Goal: Information Seeking & Learning: Learn about a topic

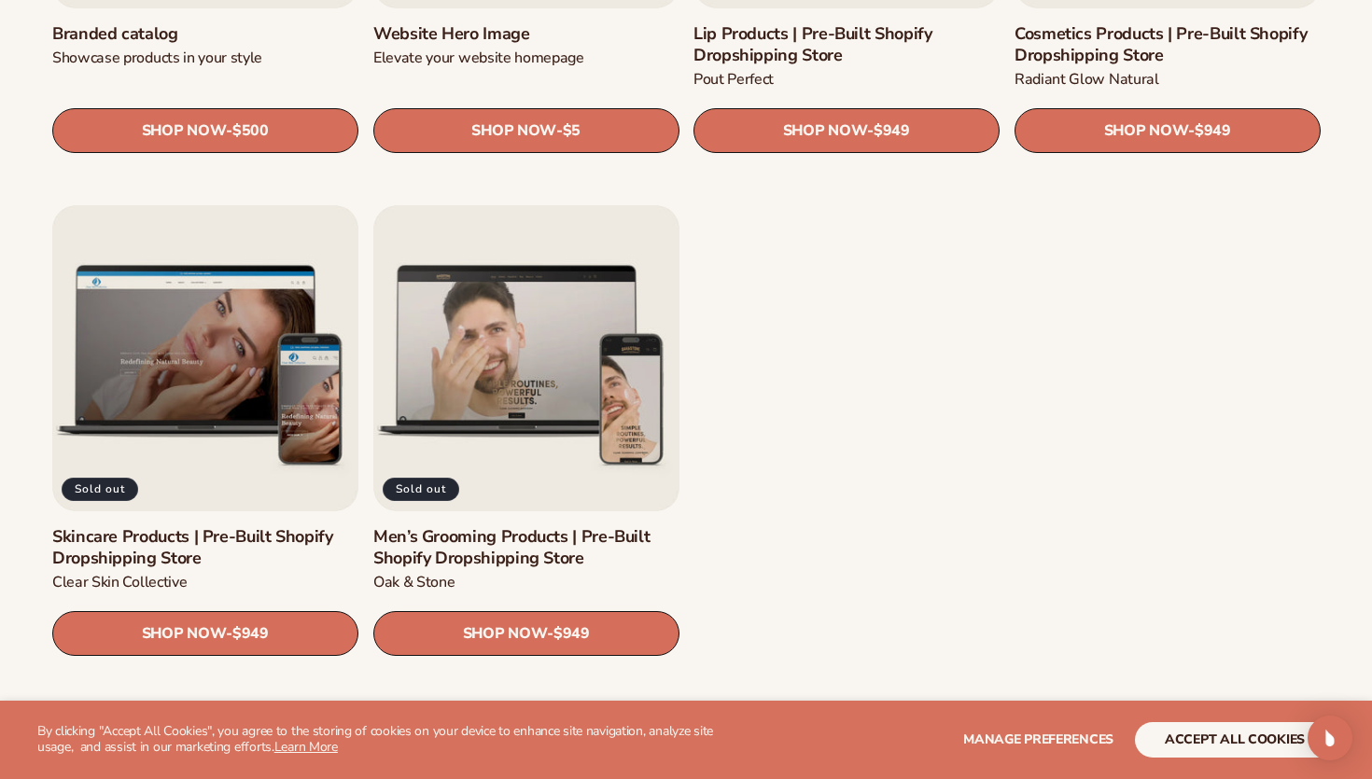
scroll to position [2403, 0]
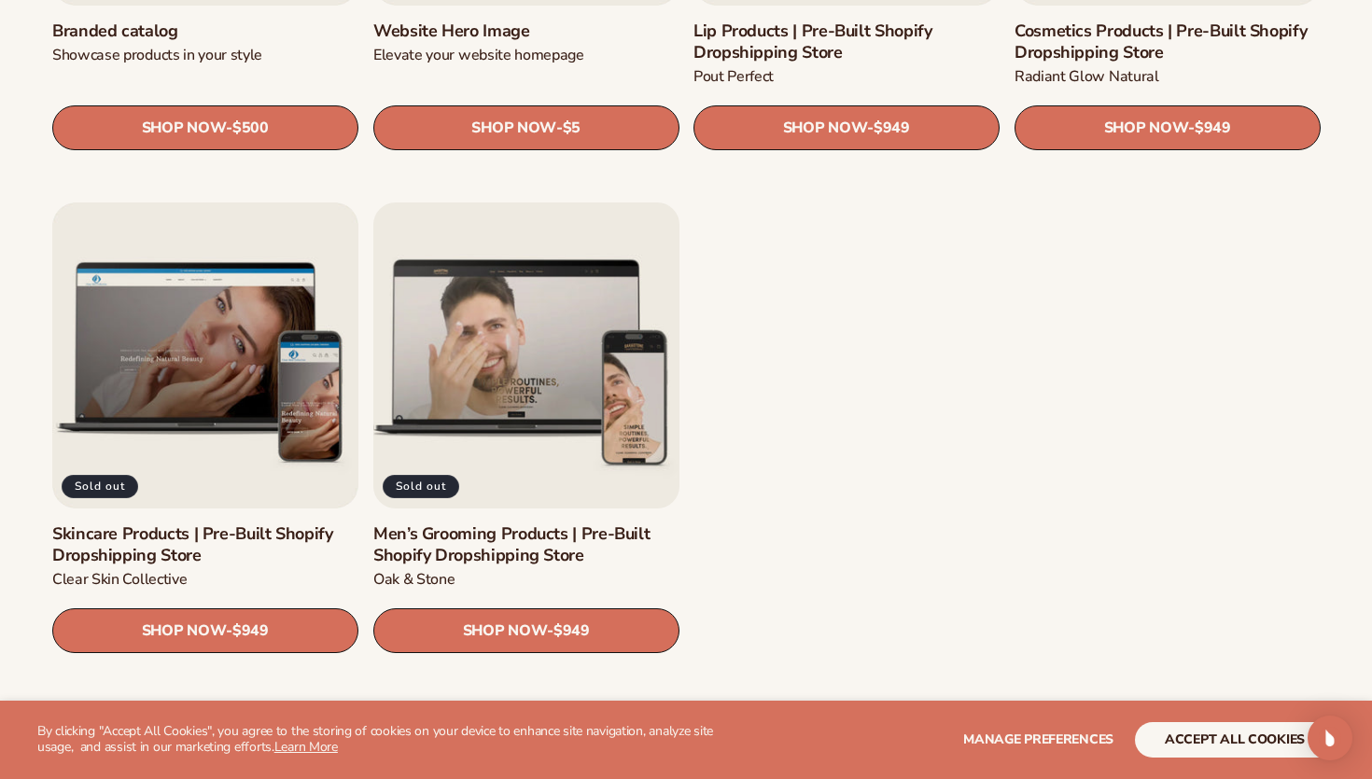
click at [490, 524] on link "Men’s Grooming Products | Pre-Built Shopify Dropshipping Store" at bounding box center [526, 546] width 306 height 44
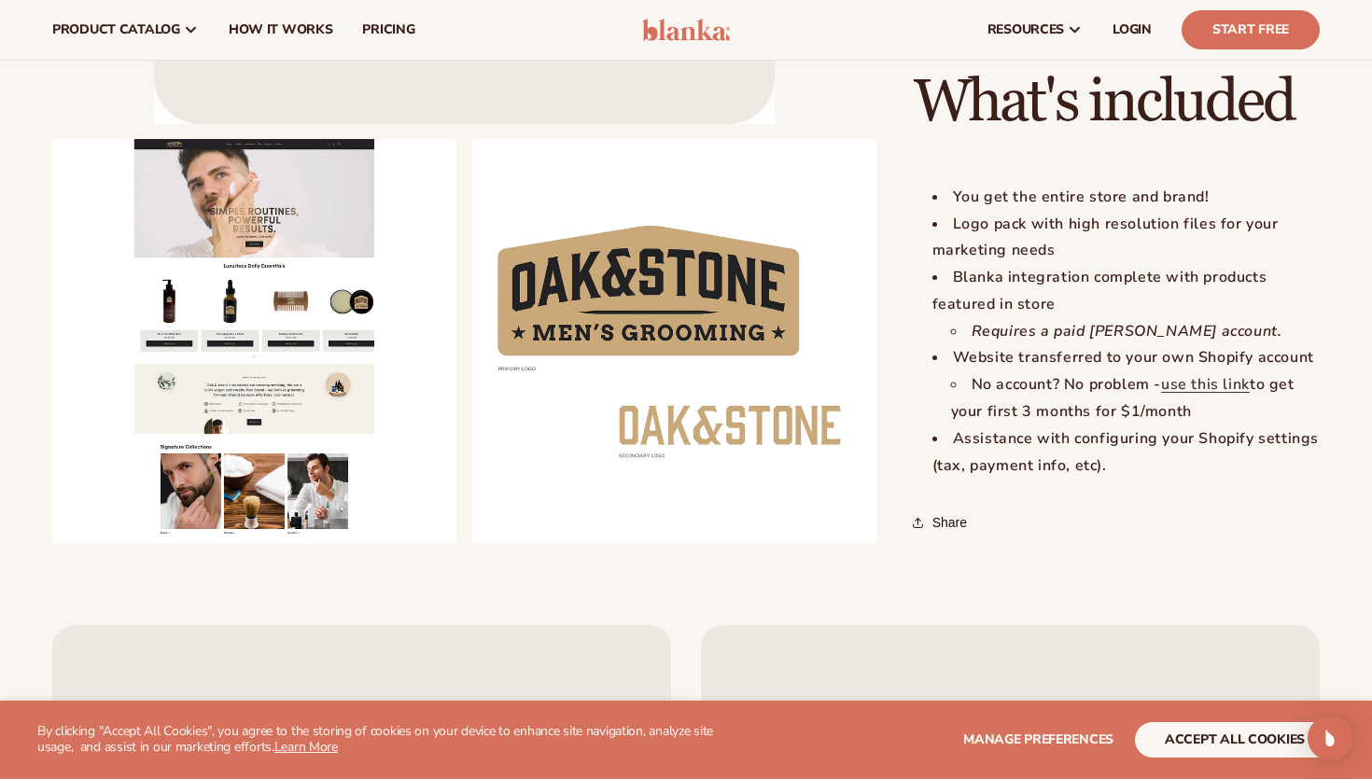
scroll to position [1917, 0]
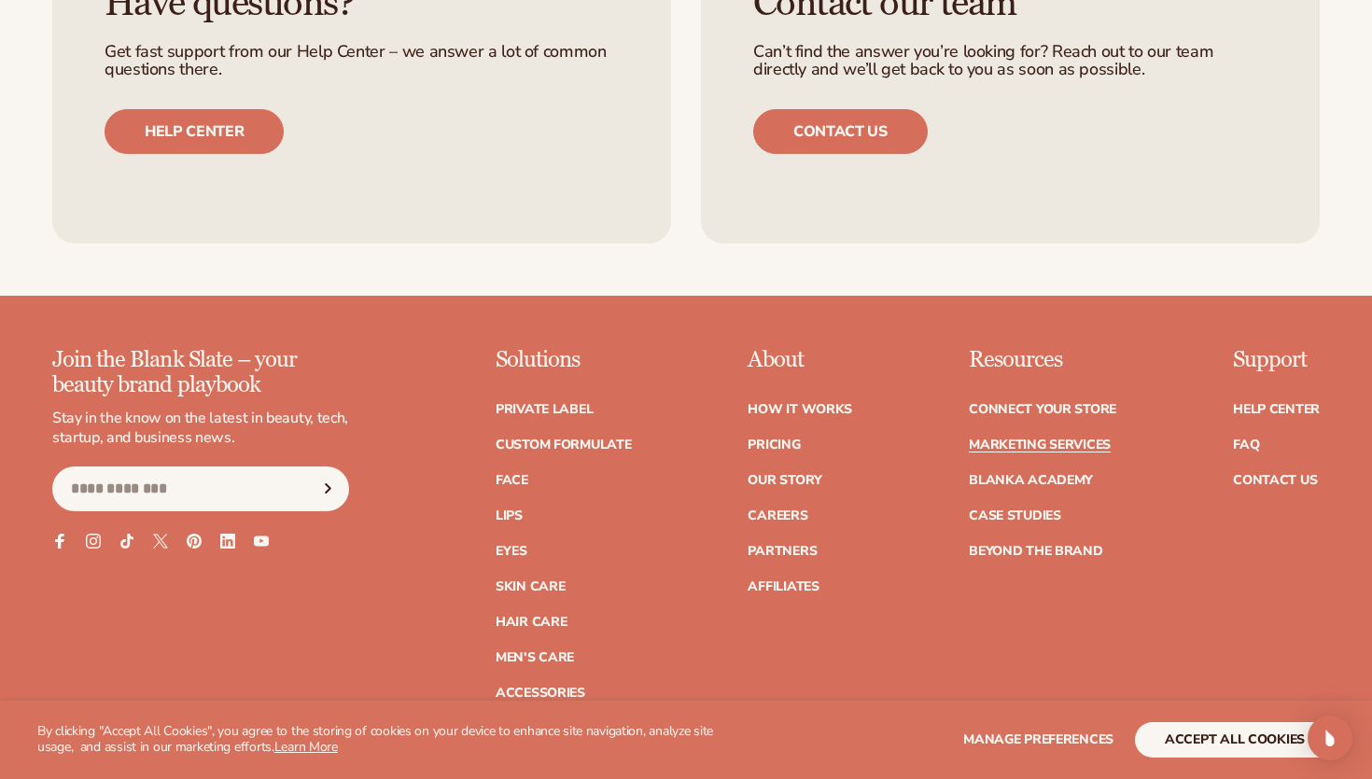
scroll to position [4006, 0]
click at [607, 449] on link "Custom formulate" at bounding box center [564, 444] width 136 height 13
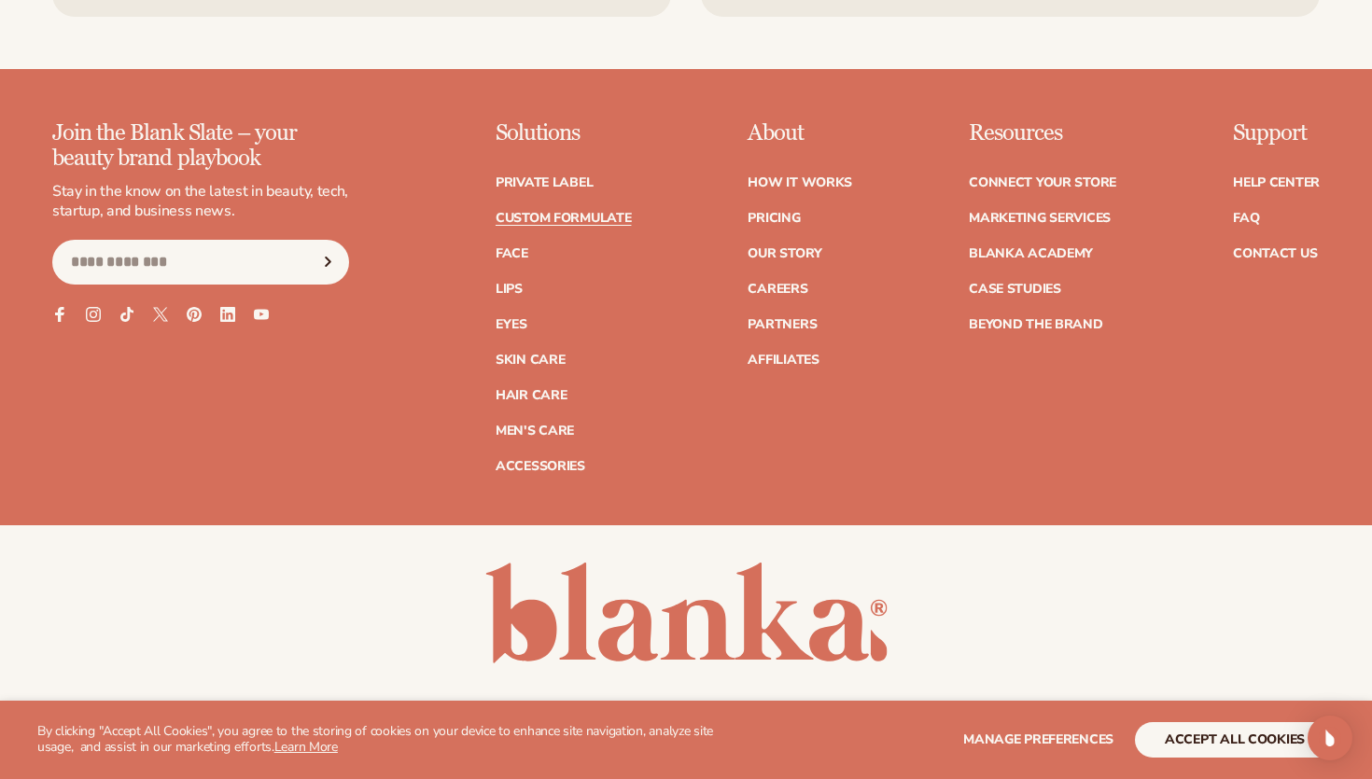
scroll to position [2751, 0]
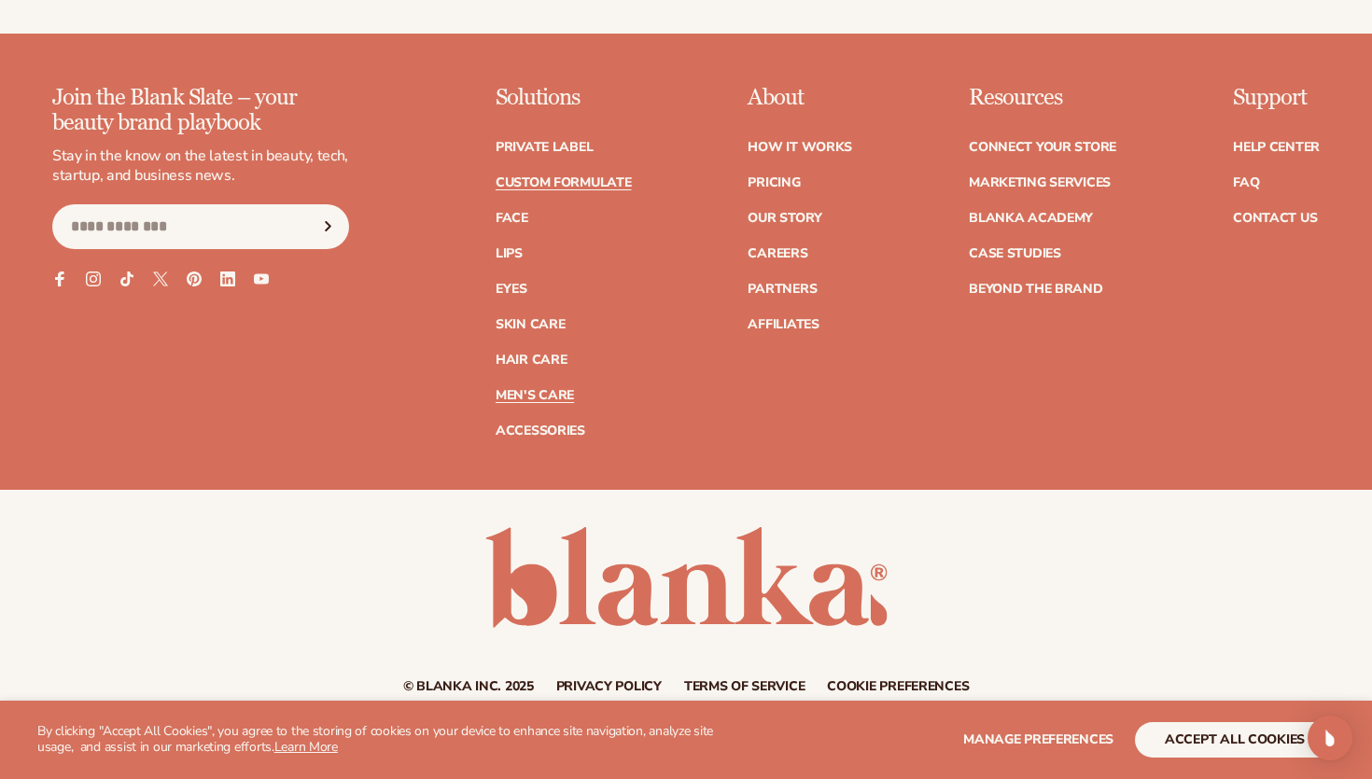
click at [527, 392] on link "Men's Care" at bounding box center [535, 395] width 78 height 13
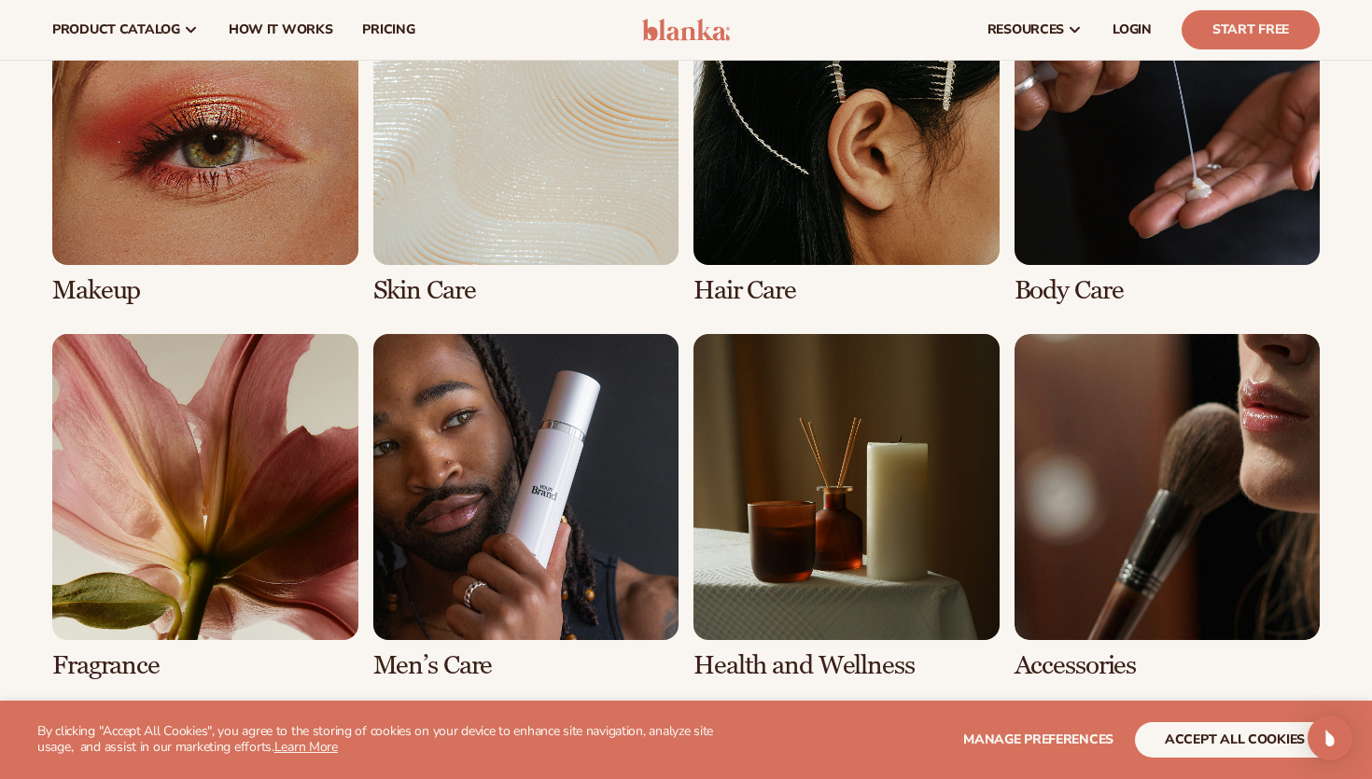
scroll to position [1443, 0]
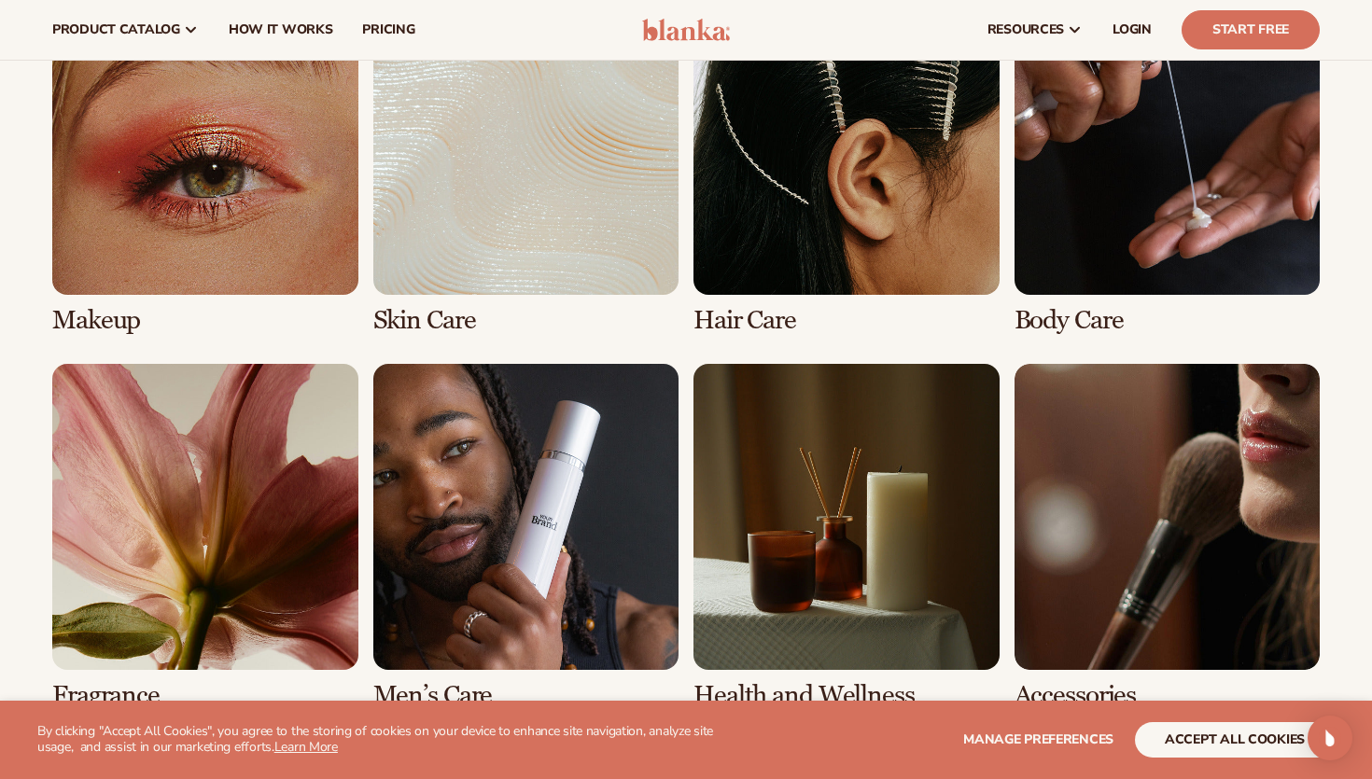
click at [862, 301] on link "3 / 8" at bounding box center [847, 161] width 306 height 345
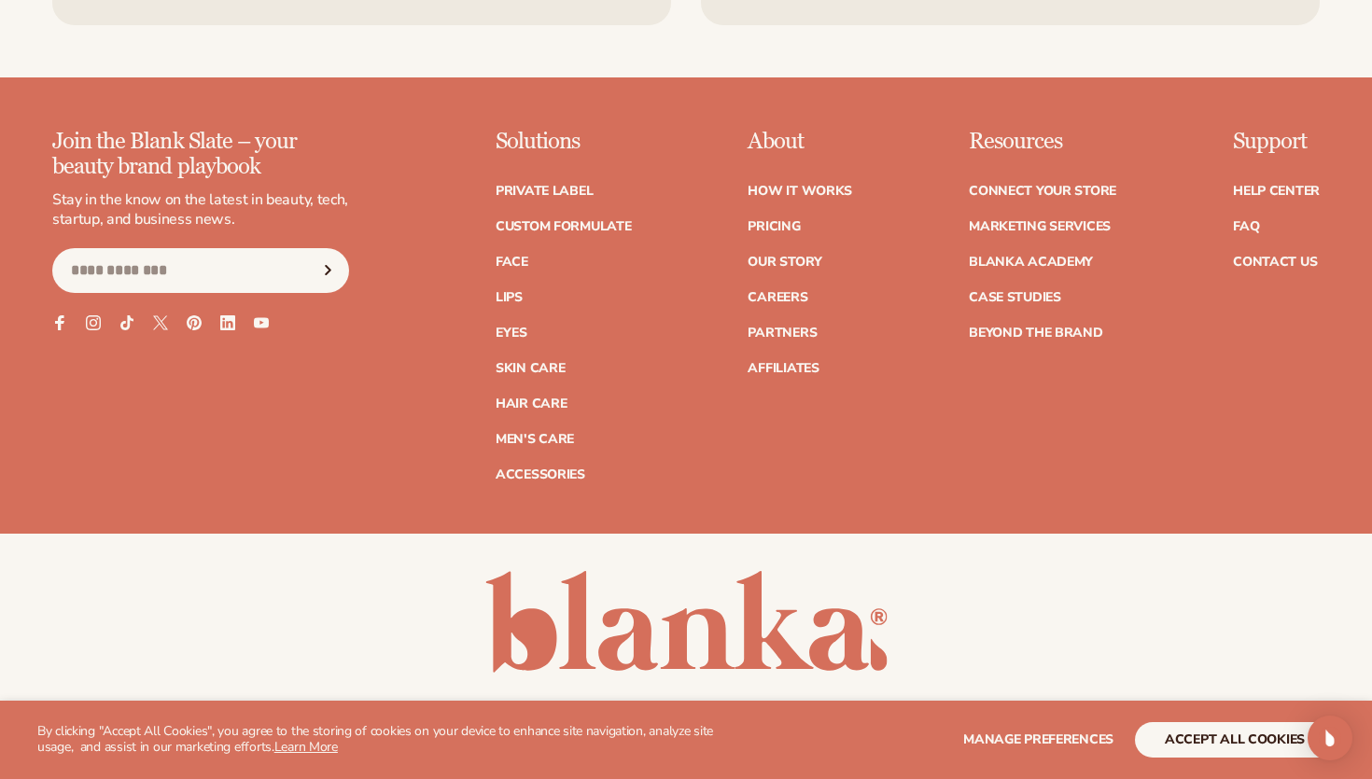
scroll to position [3302, 0]
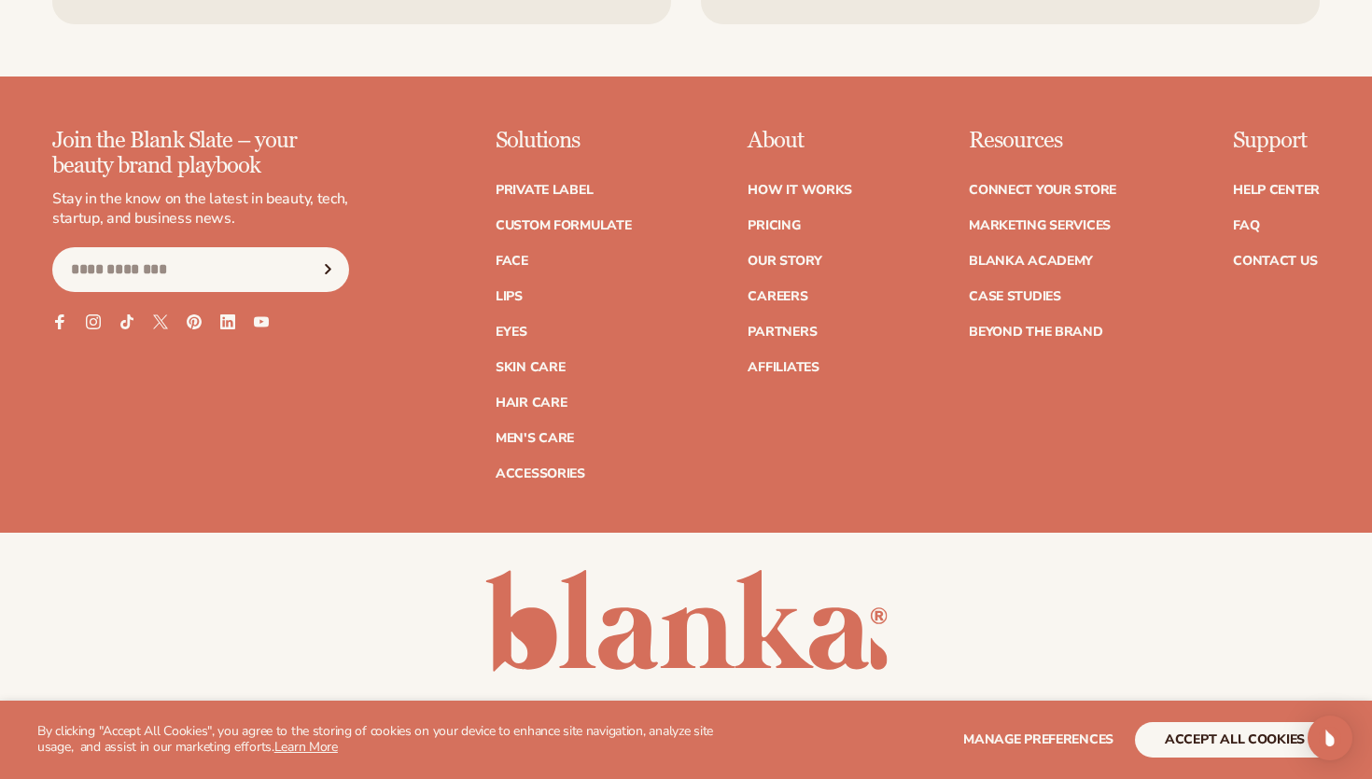
click at [516, 462] on ul "Private label Custom formulate Face Lips Eyes Skin Care" at bounding box center [564, 322] width 136 height 315
click at [523, 468] on link "Accessories" at bounding box center [541, 474] width 90 height 13
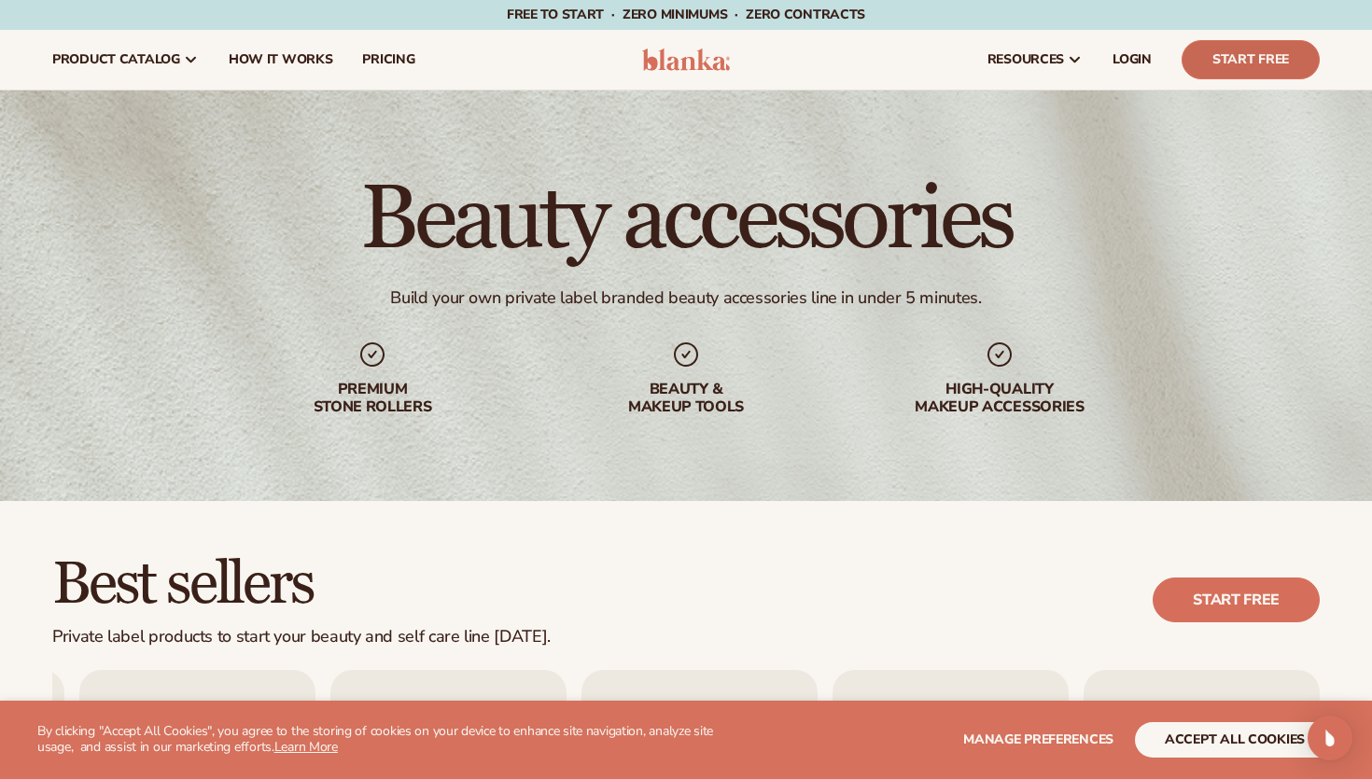
click at [1231, 49] on link "Start Free" at bounding box center [1251, 59] width 138 height 39
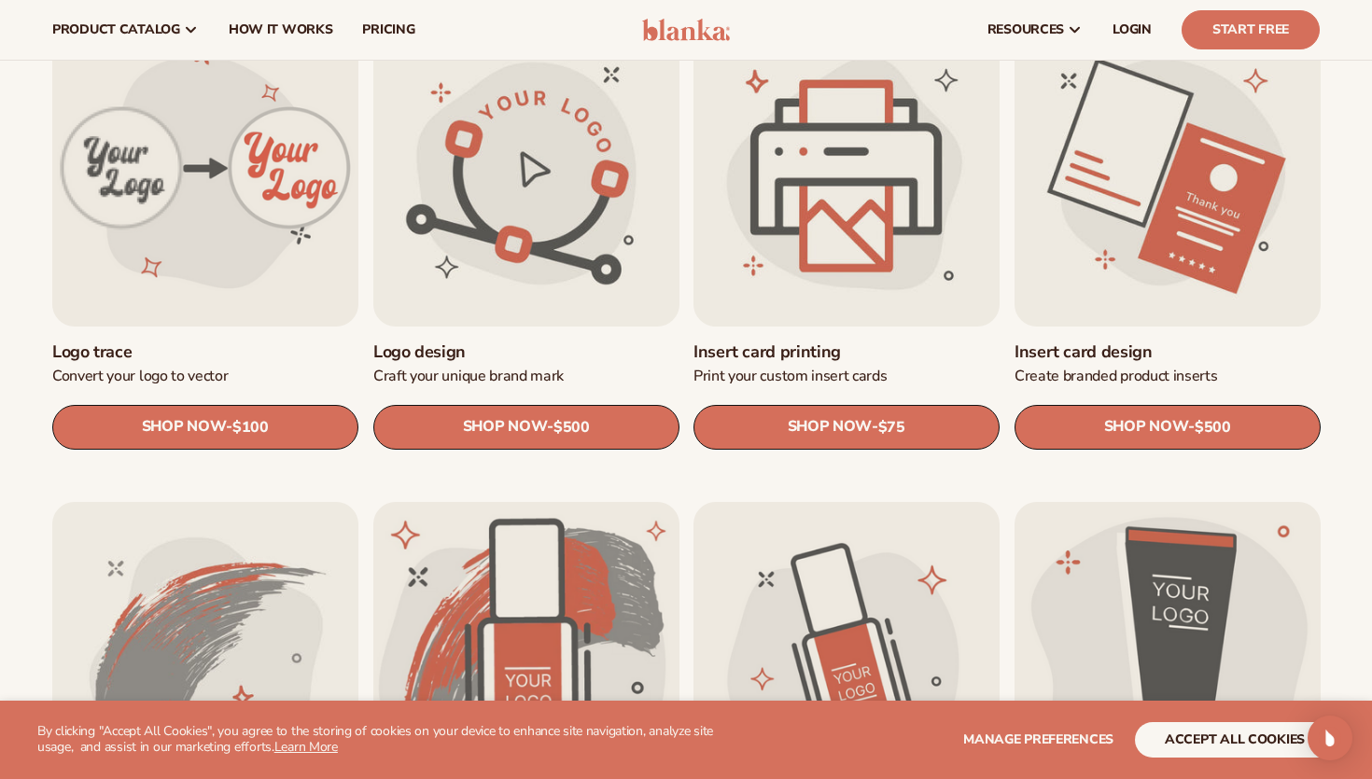
scroll to position [631, 0]
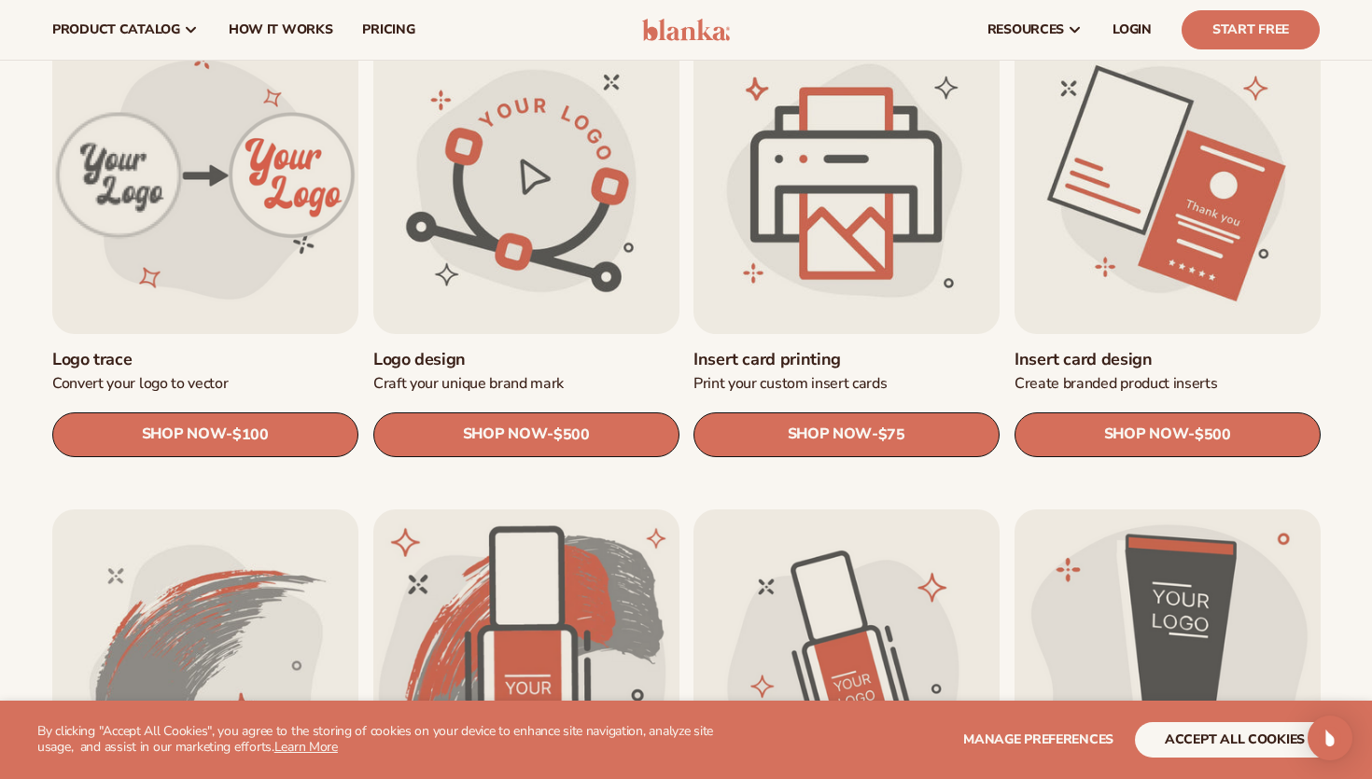
click at [186, 349] on link "Logo trace" at bounding box center [205, 359] width 306 height 21
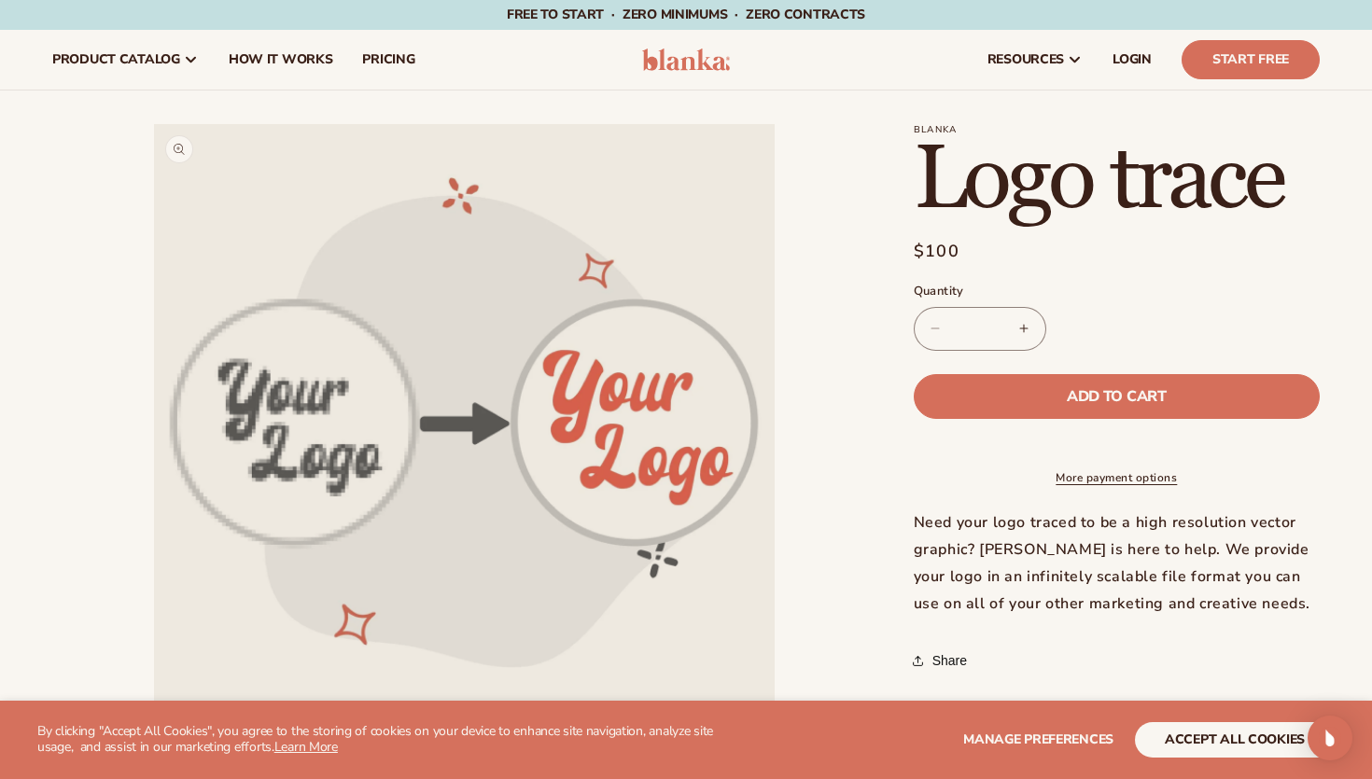
click at [154, 745] on button "Open media 1 in modal" at bounding box center [154, 745] width 0 height 0
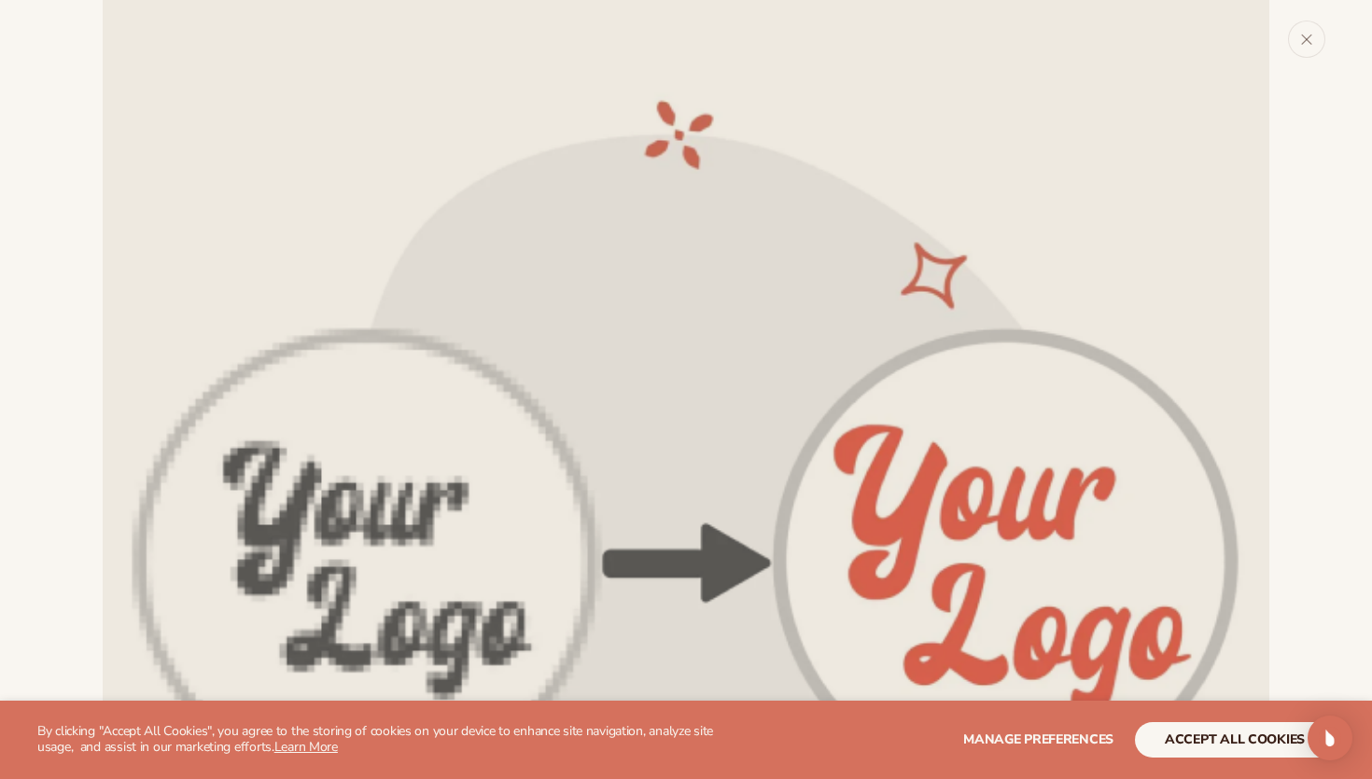
click at [275, 389] on img "Media gallery" at bounding box center [686, 583] width 1167 height 1167
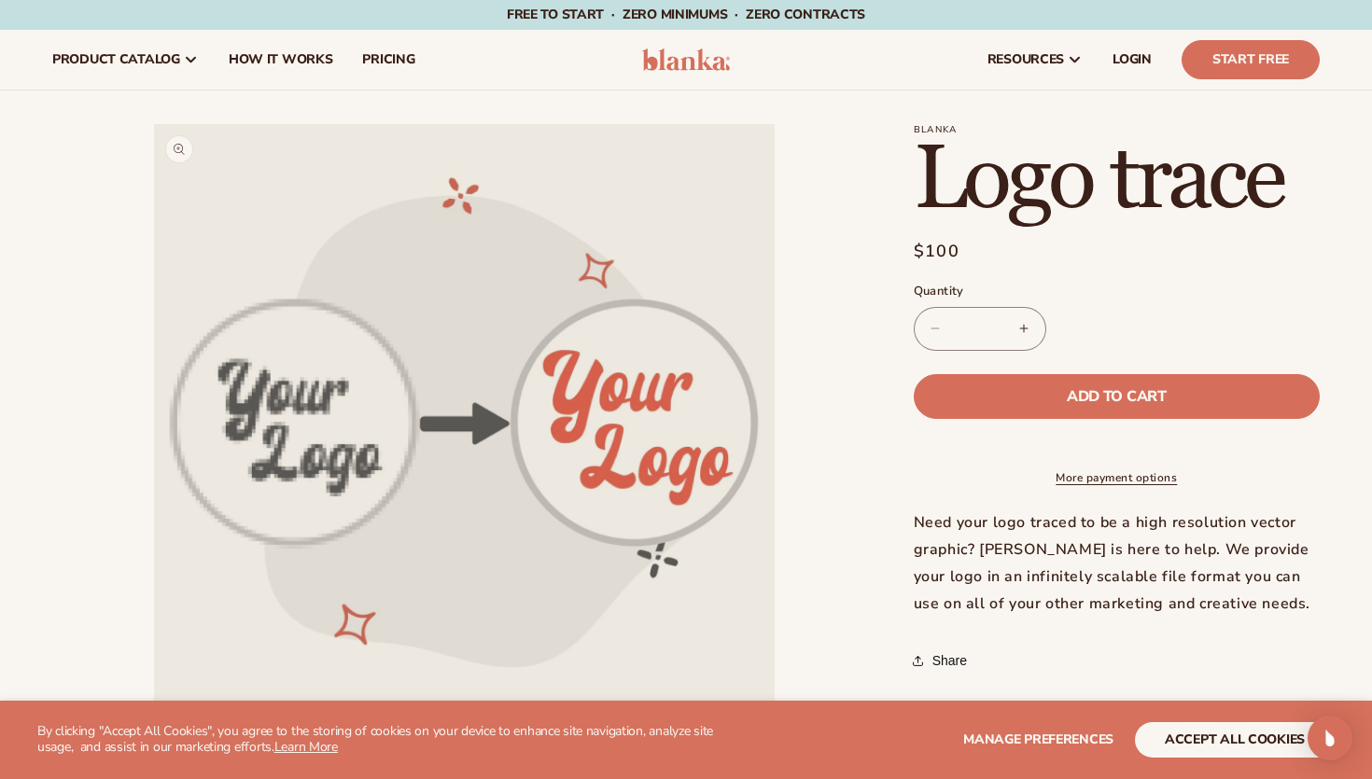
click at [154, 745] on button "Open media 1 in modal" at bounding box center [154, 745] width 0 height 0
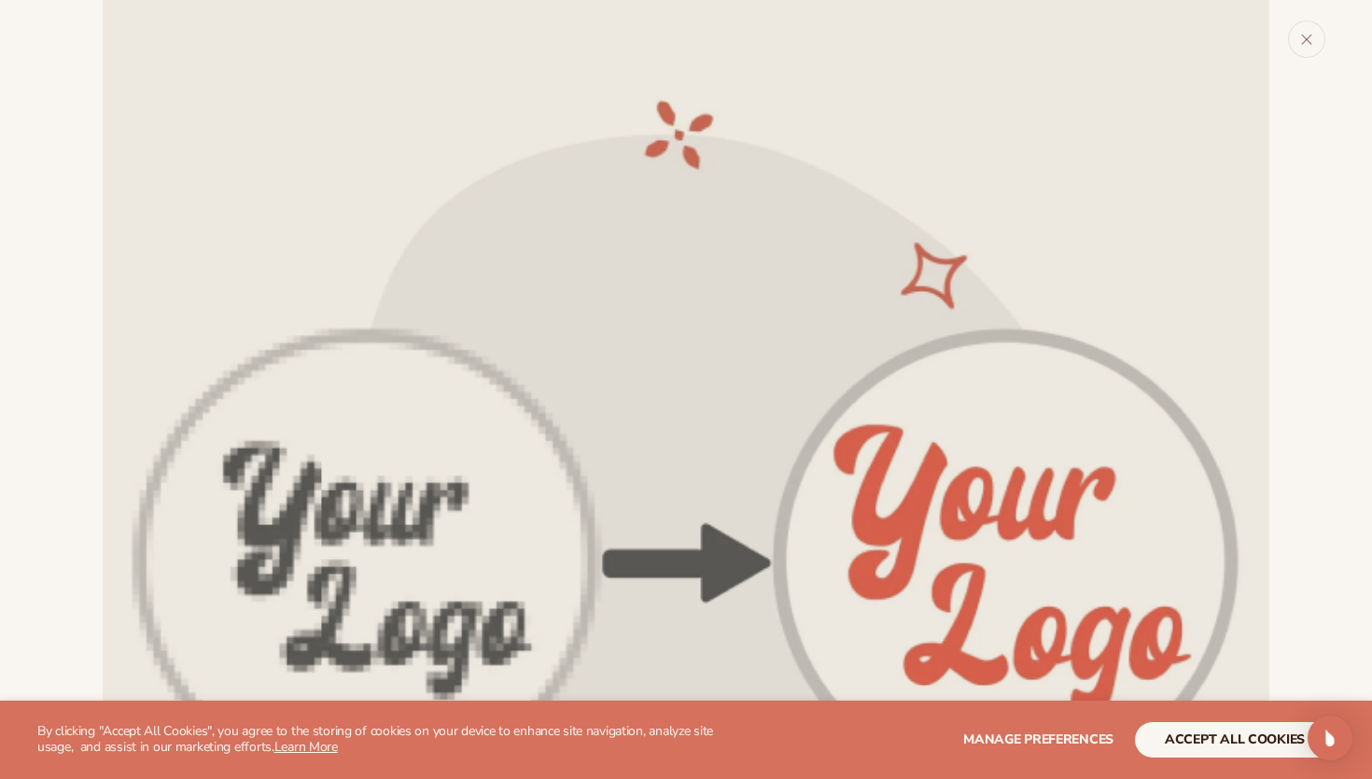
click at [275, 389] on img "Media gallery" at bounding box center [686, 583] width 1167 height 1167
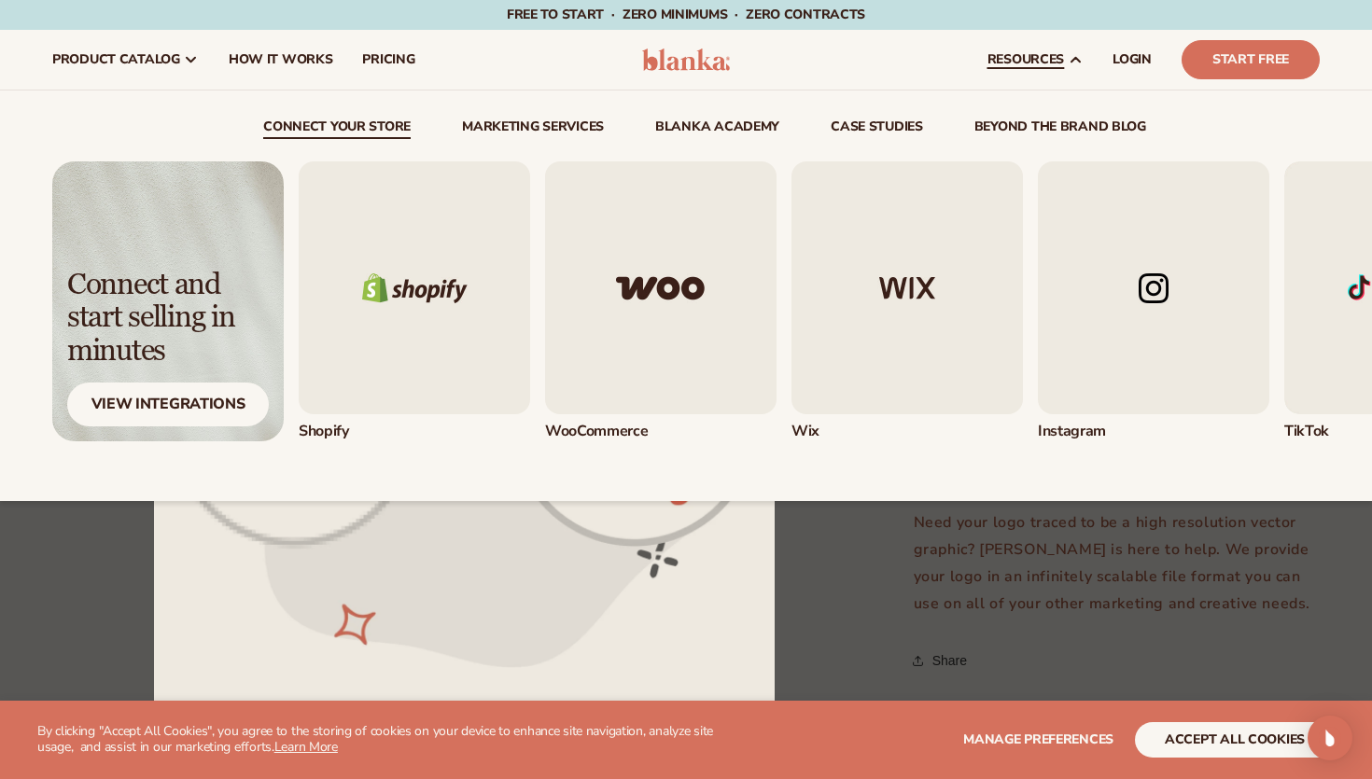
click at [449, 303] on img "1 / 5" at bounding box center [414, 287] width 231 height 253
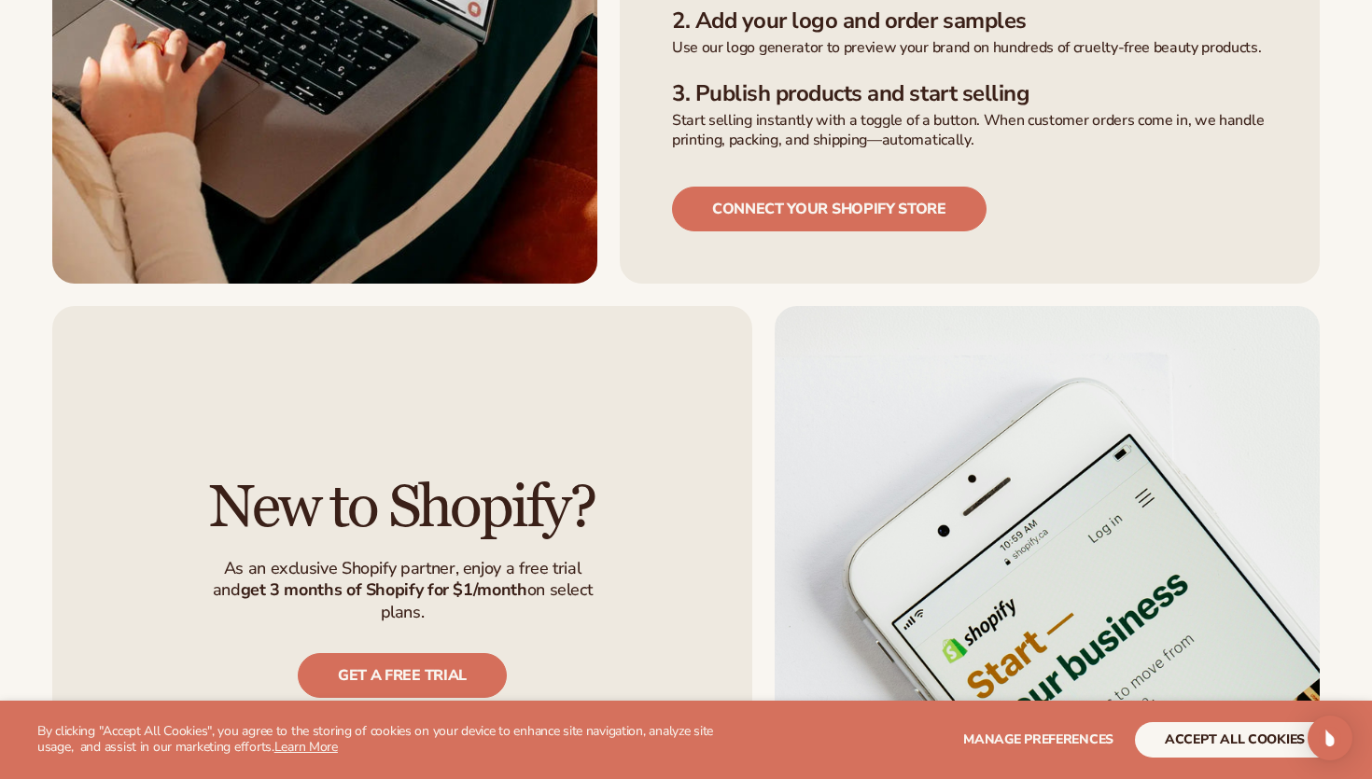
scroll to position [967, 0]
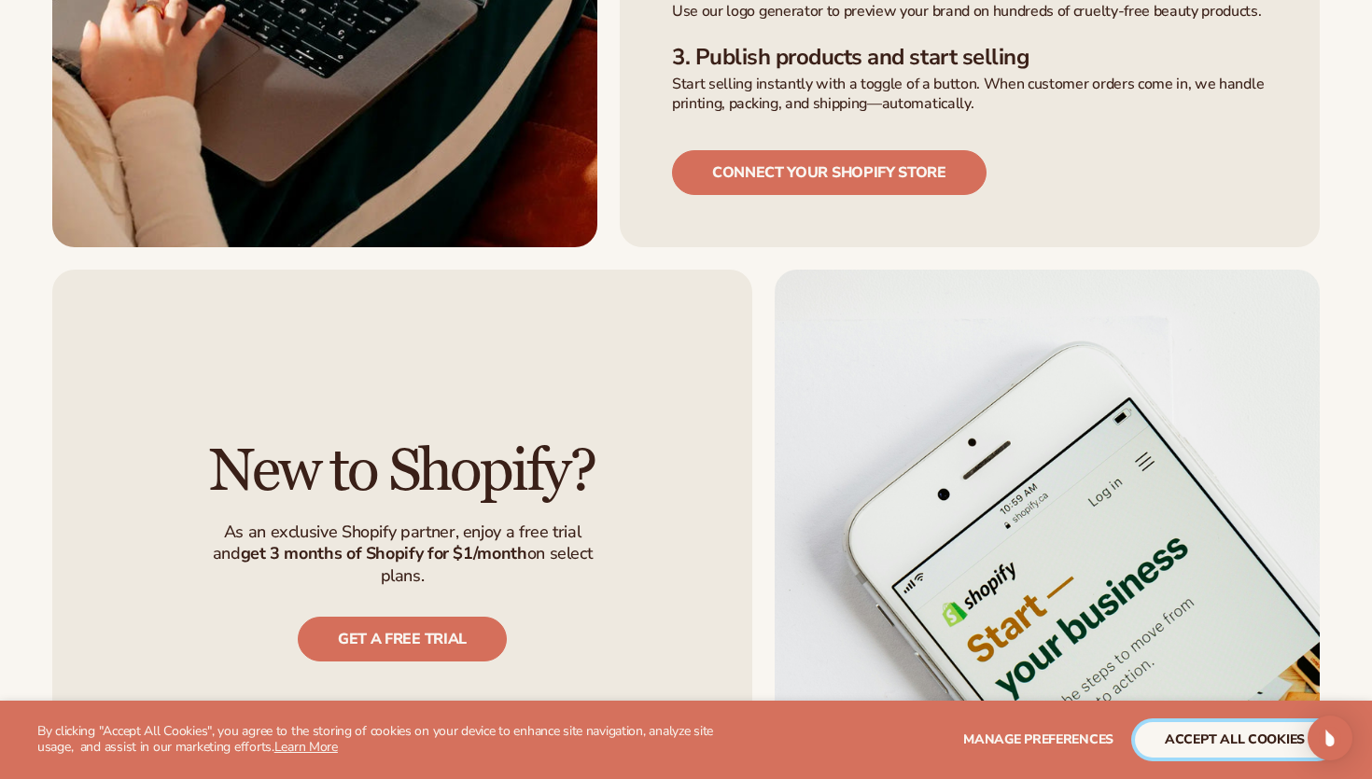
click at [1206, 739] on button "accept all cookies" at bounding box center [1235, 739] width 200 height 35
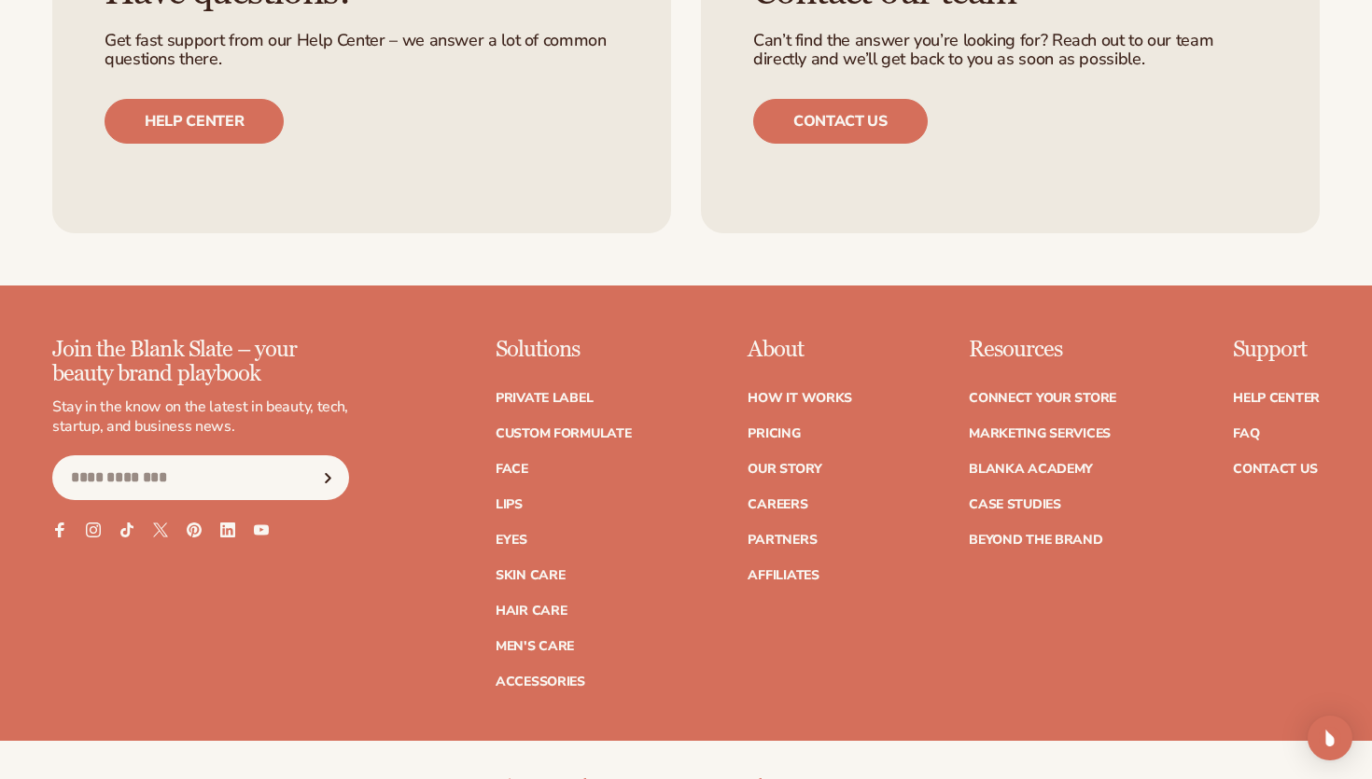
scroll to position [2914, 0]
